Goal: Check status: Check status

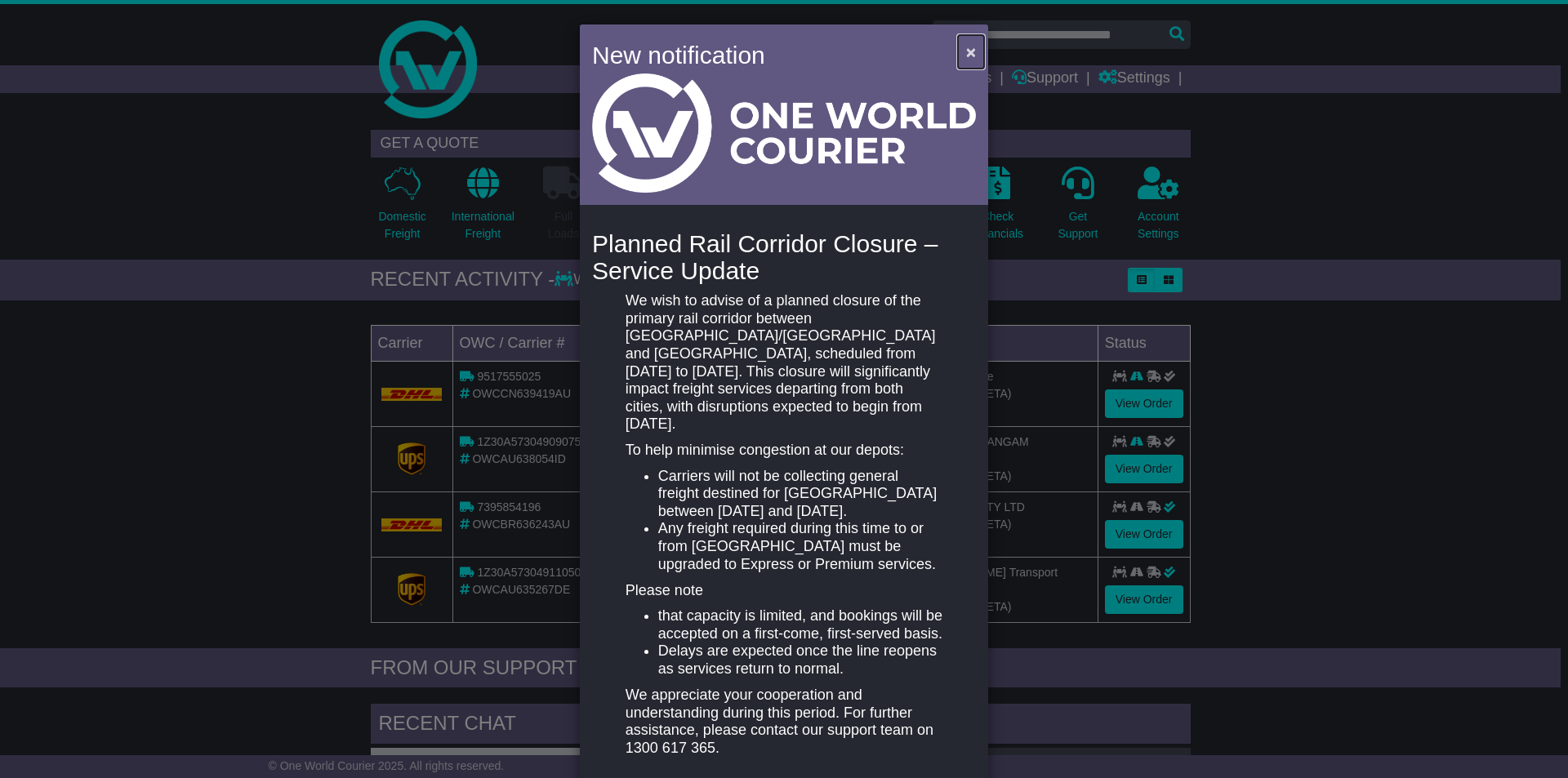
click at [969, 51] on span "×" at bounding box center [972, 52] width 9 height 19
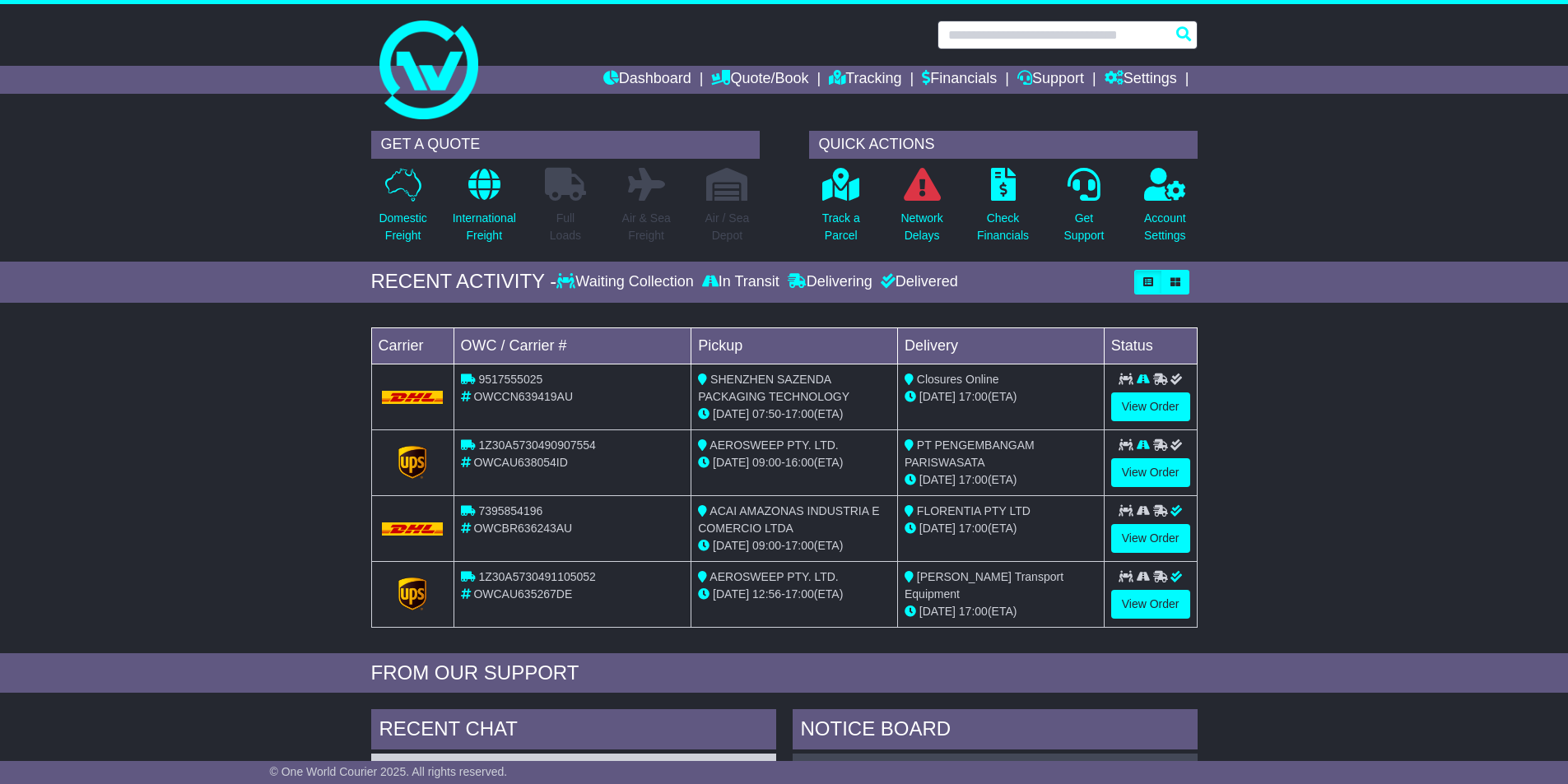
click at [968, 31] on input "text" at bounding box center [1067, 35] width 260 height 28
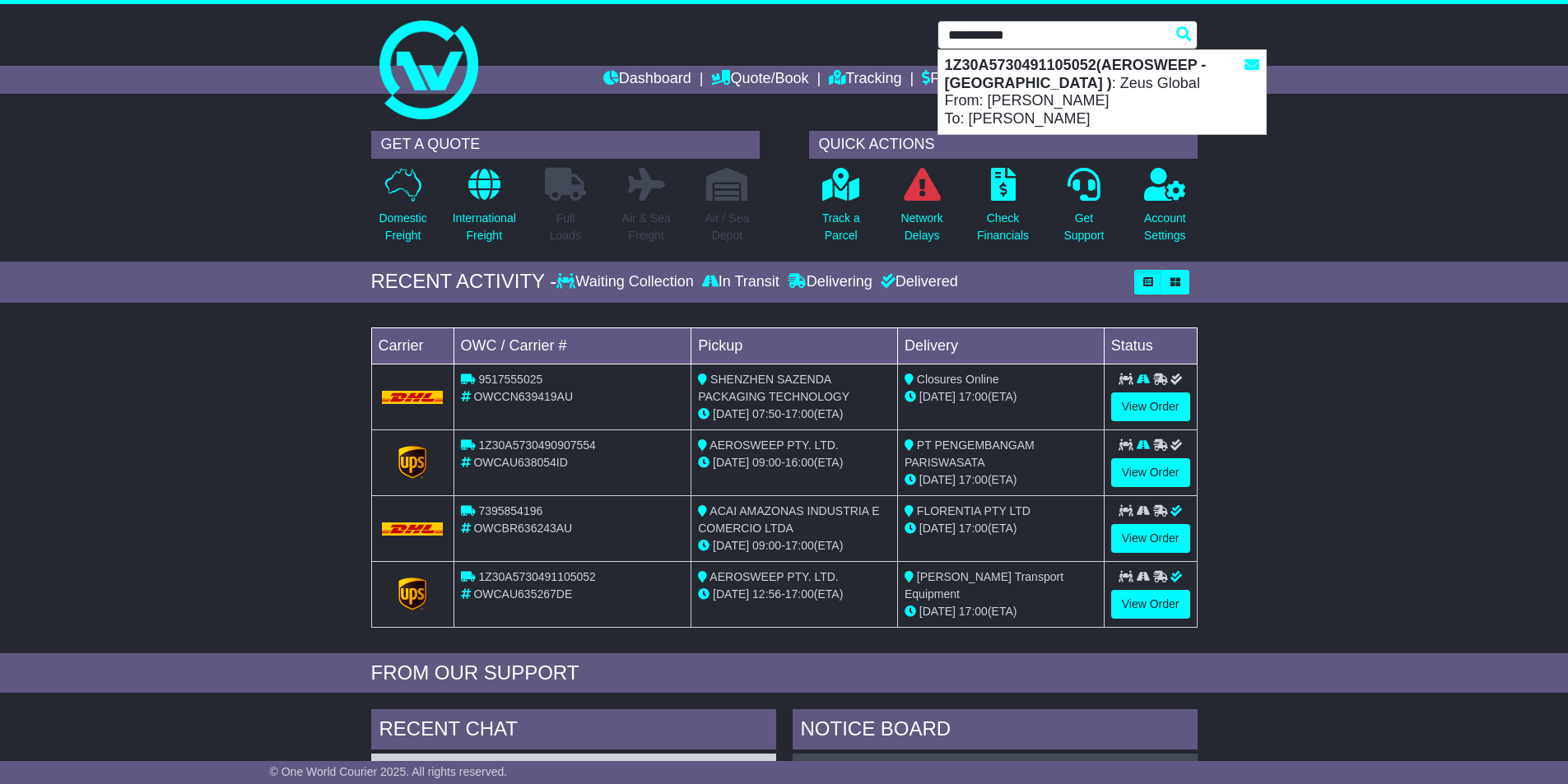
click at [1017, 58] on strong "1Z30A5730491105052(AEROSWEEP - [GEOGRAPHIC_DATA] )" at bounding box center [1076, 74] width 262 height 34
type input "**********"
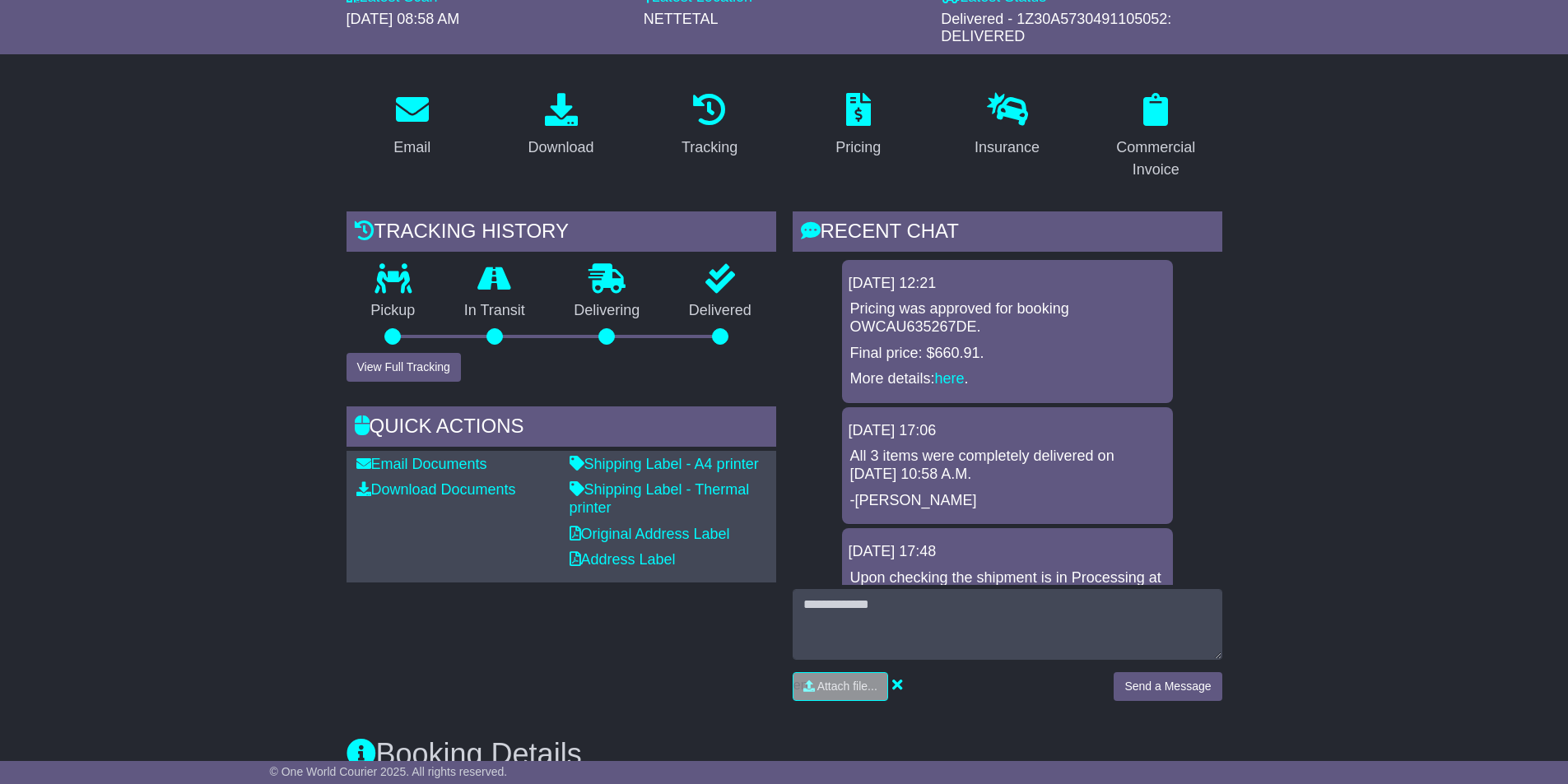
scroll to position [247, 0]
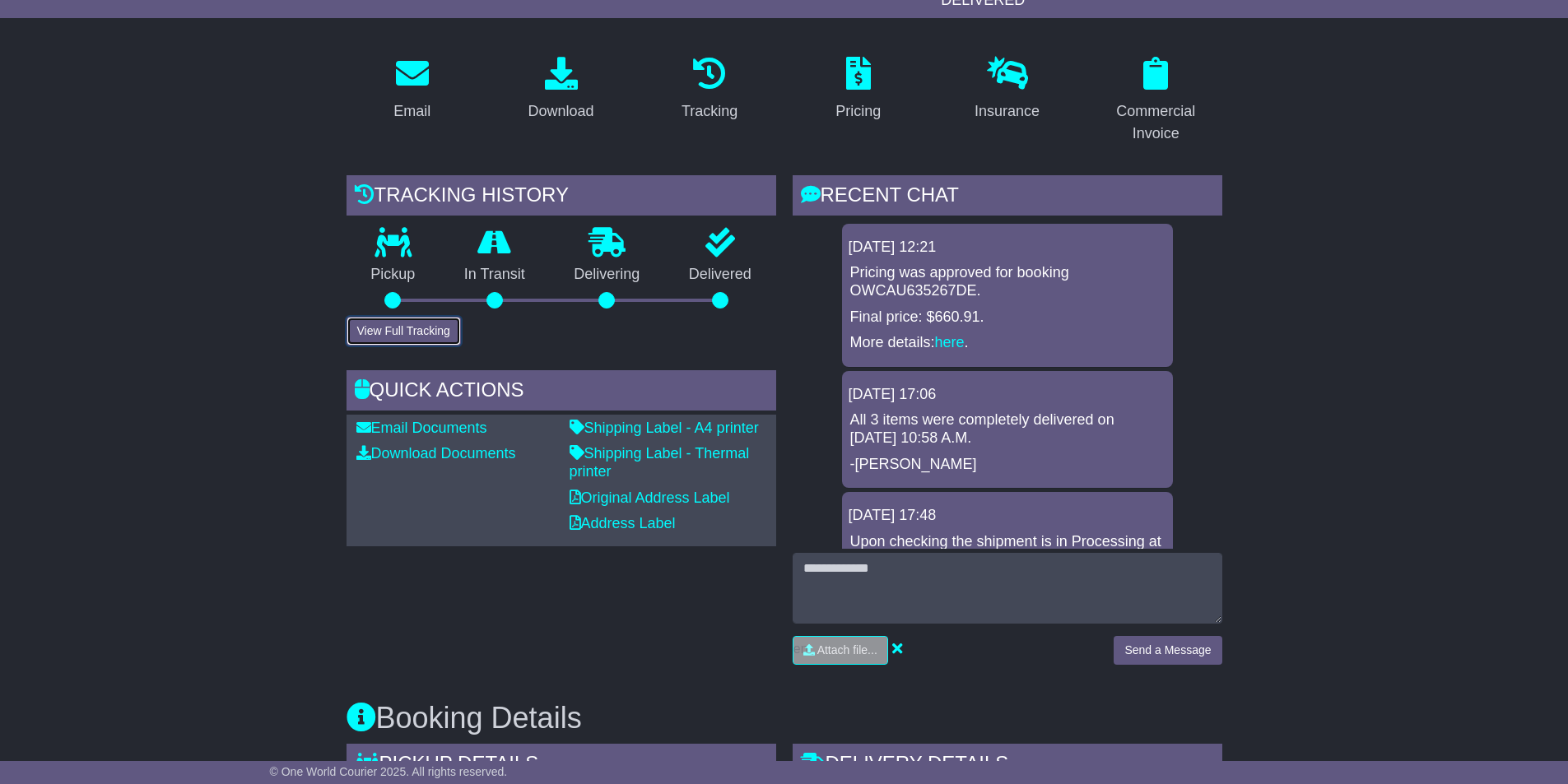
click at [422, 327] on button "View Full Tracking" at bounding box center [404, 331] width 114 height 28
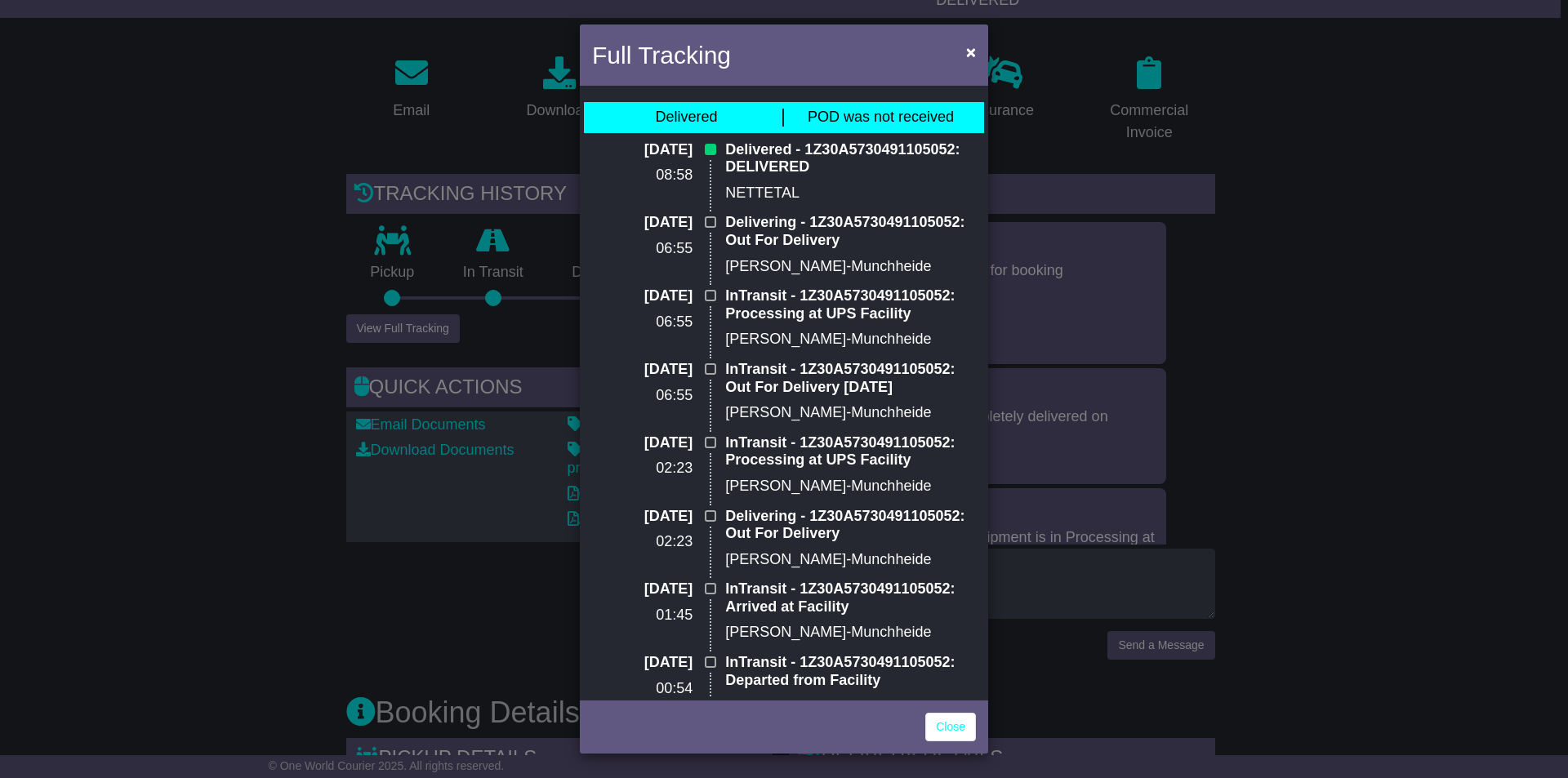
drag, startPoint x: 206, startPoint y: 414, endPoint x: 178, endPoint y: 142, distance: 273.4
click at [200, 391] on div "Full Tracking × Delivered POD was not received [DATE] 08:58 Delivered - 1Z30A57…" at bounding box center [784, 389] width 1568 height 778
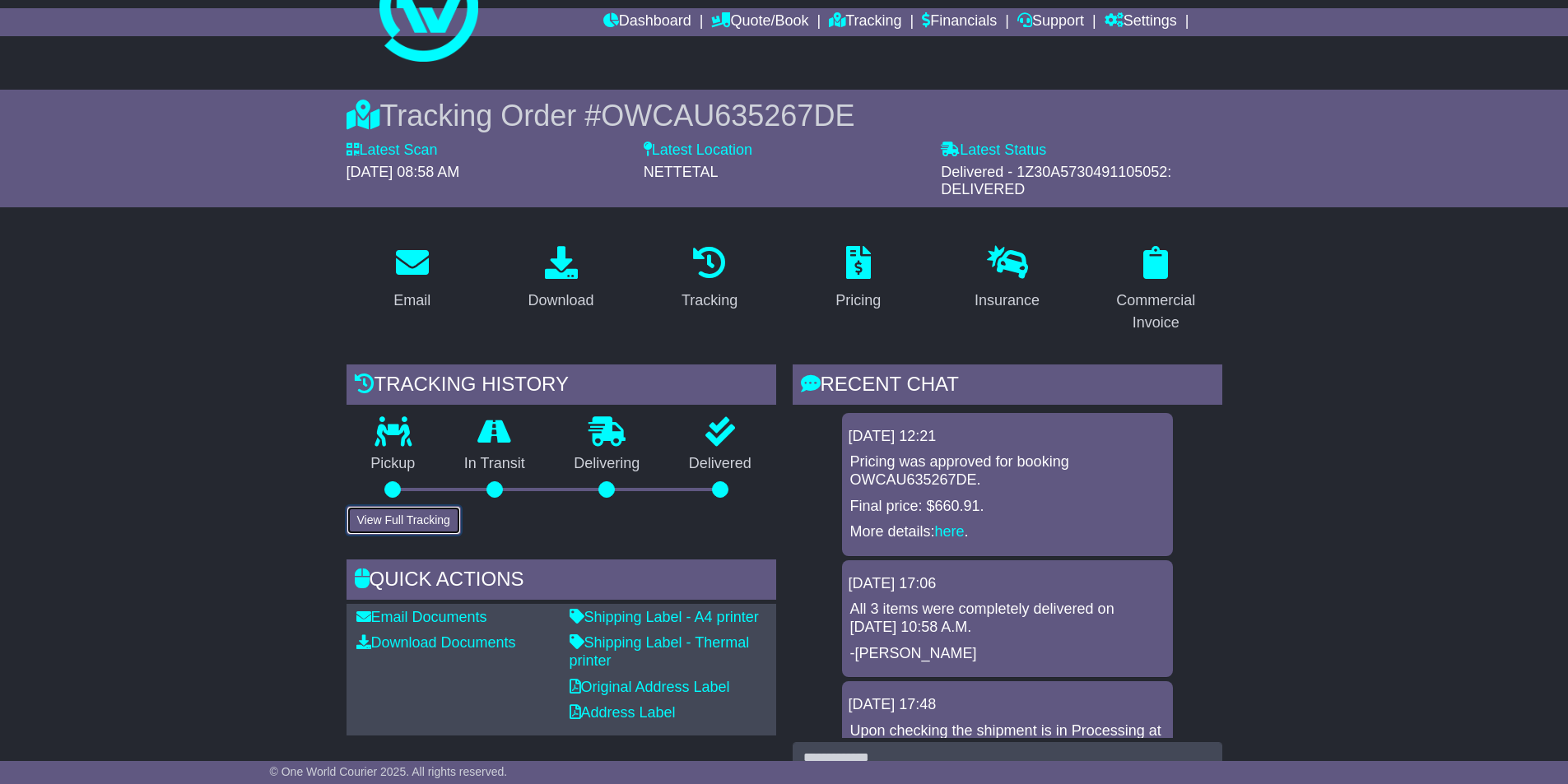
scroll to position [0, 0]
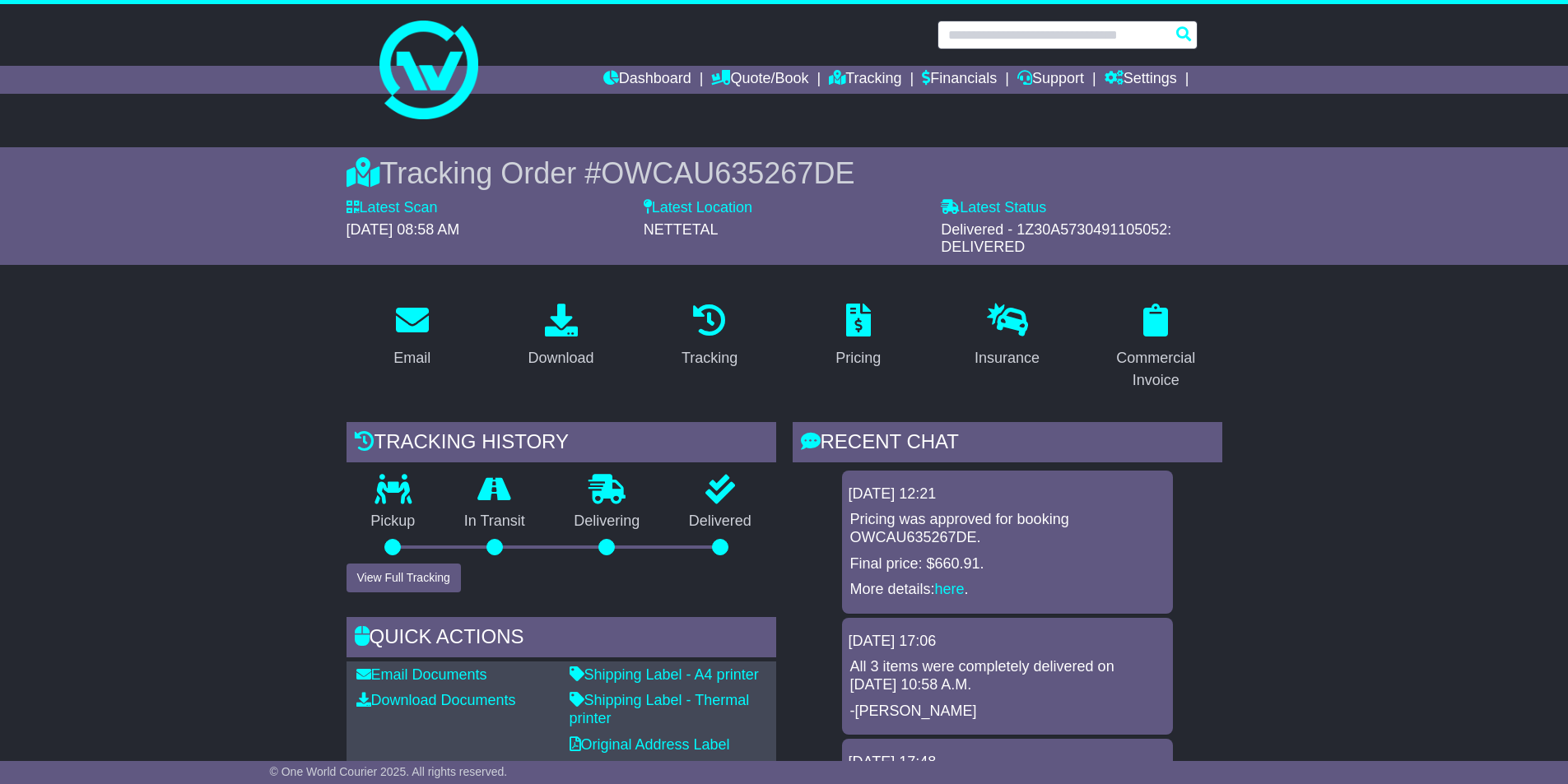
click at [963, 31] on input "text" at bounding box center [1067, 35] width 260 height 28
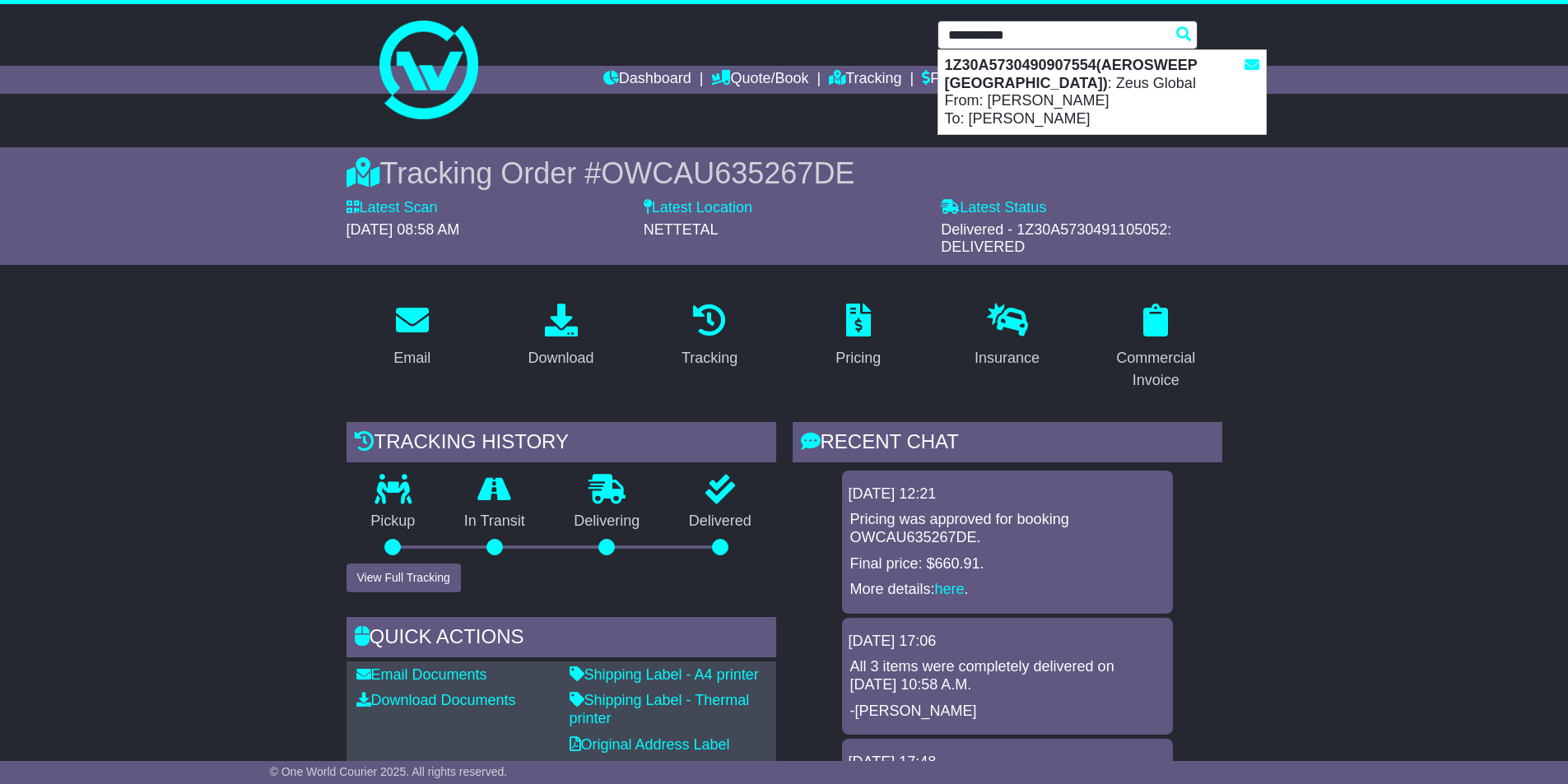
click at [990, 65] on strong "1Z30A5730490907554(AEROSWEEP [GEOGRAPHIC_DATA])" at bounding box center [1071, 74] width 253 height 34
type input "**********"
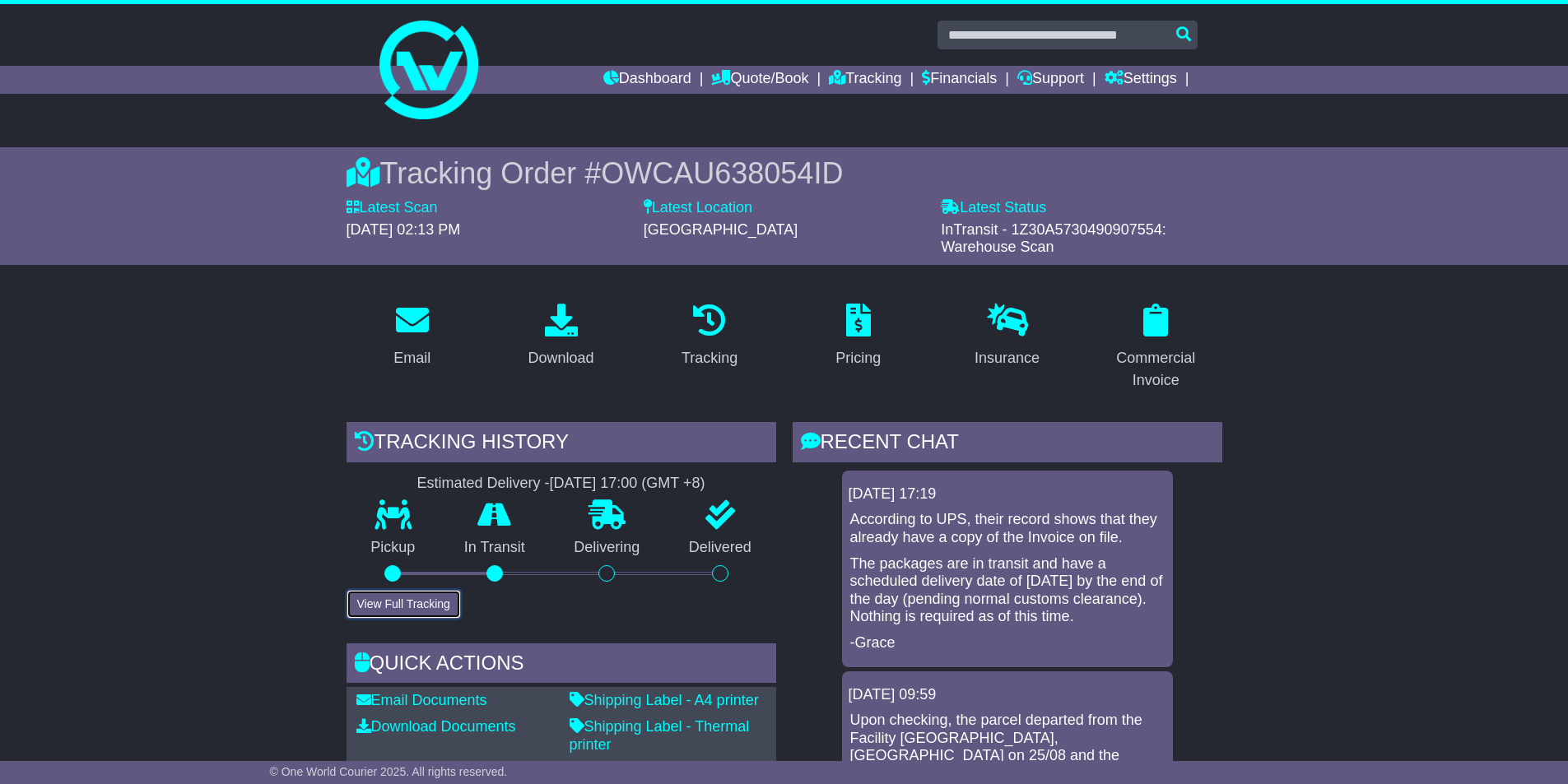
click at [415, 603] on button "View Full Tracking" at bounding box center [404, 605] width 114 height 28
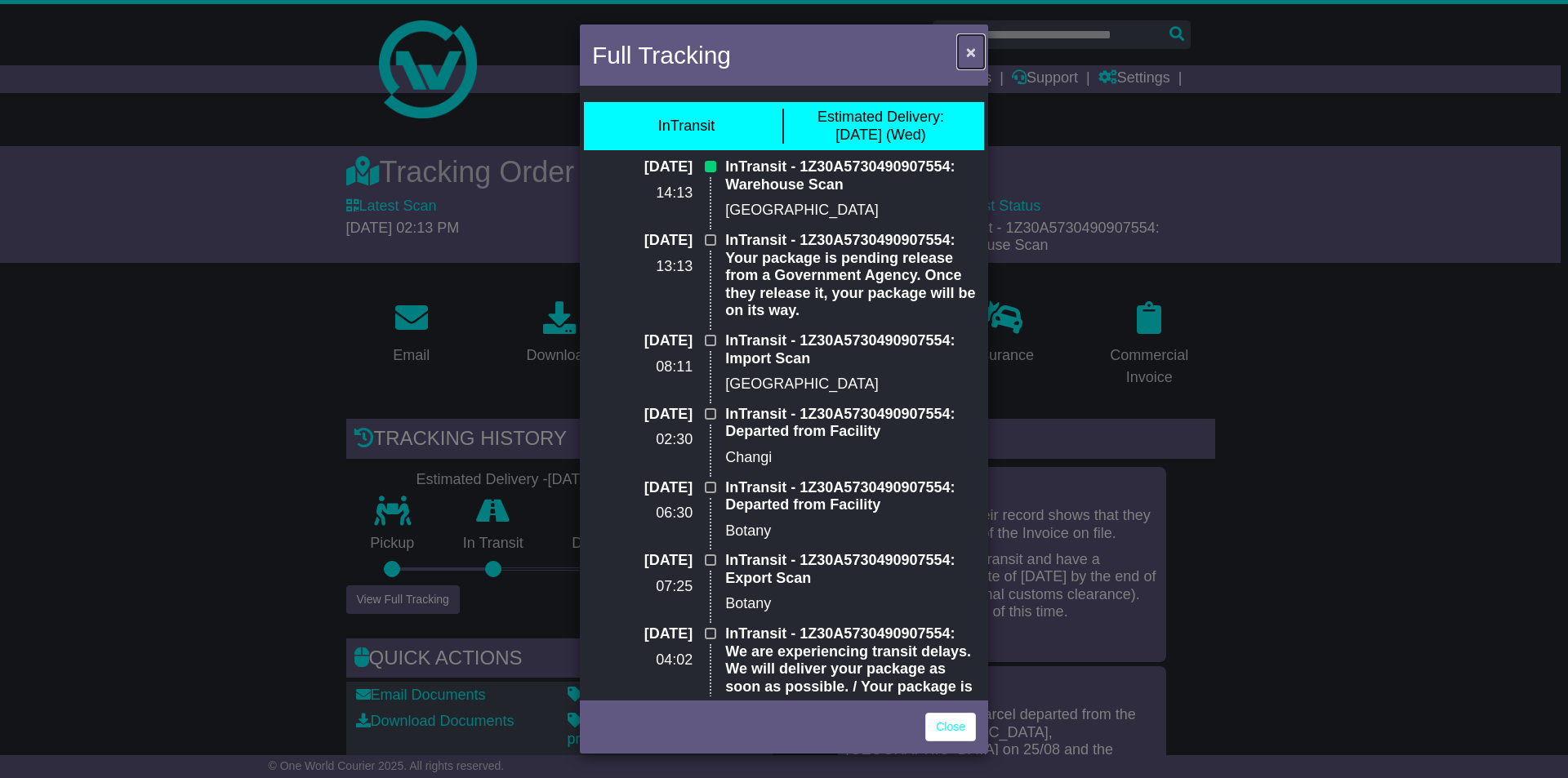
click at [971, 50] on span "×" at bounding box center [972, 52] width 9 height 19
